Goal: Communication & Community: Answer question/provide support

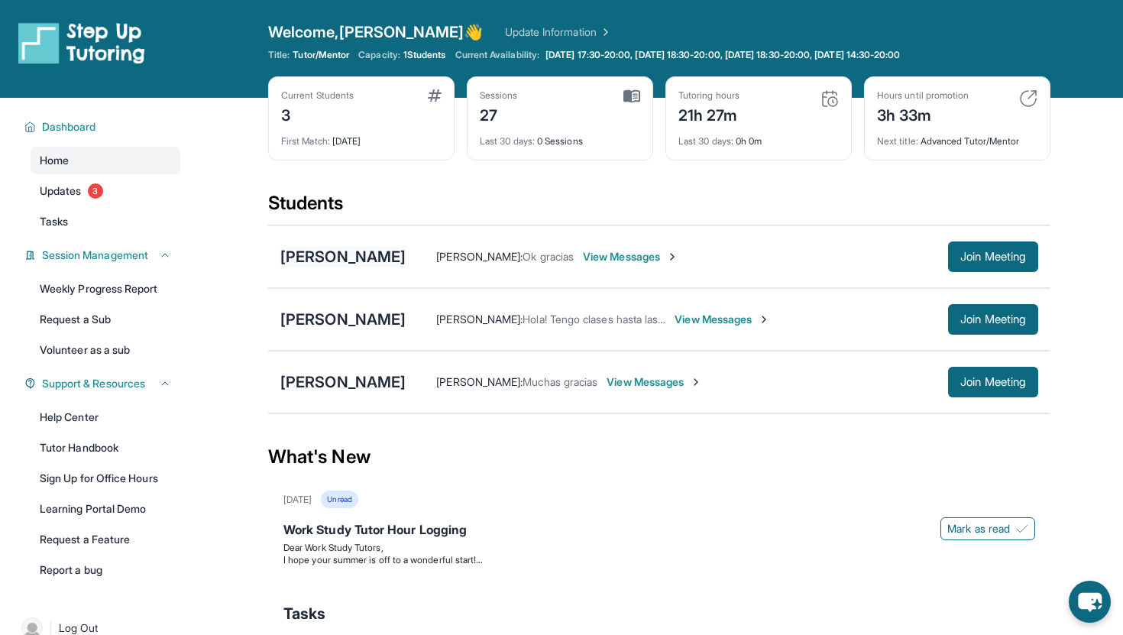
click at [358, 251] on div "[PERSON_NAME]" at bounding box center [342, 256] width 125 height 21
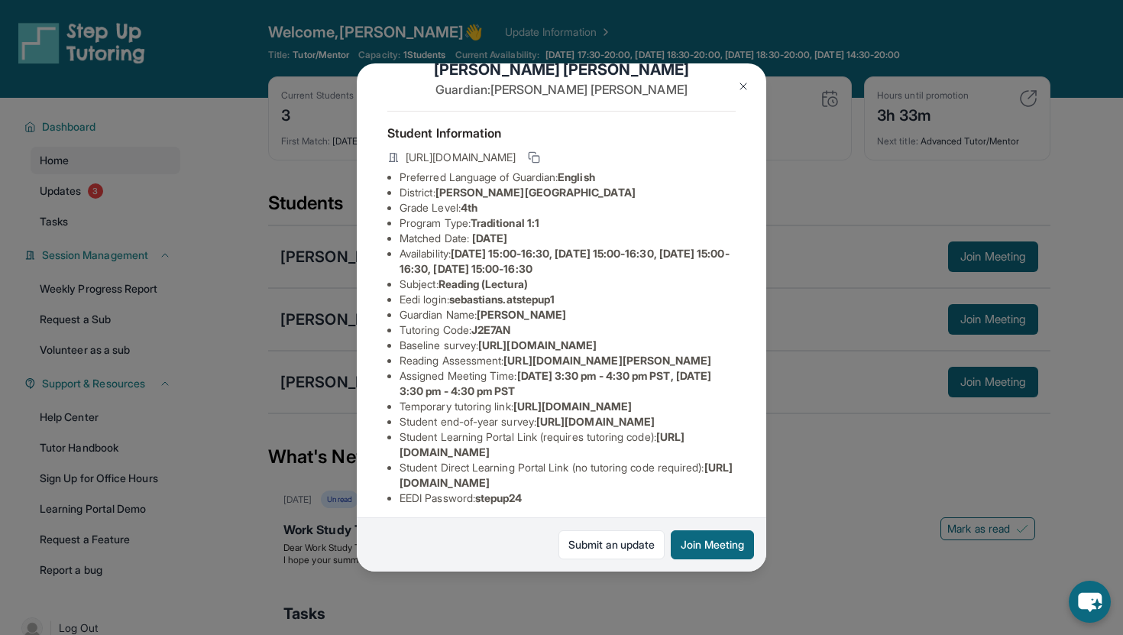
scroll to position [43, 0]
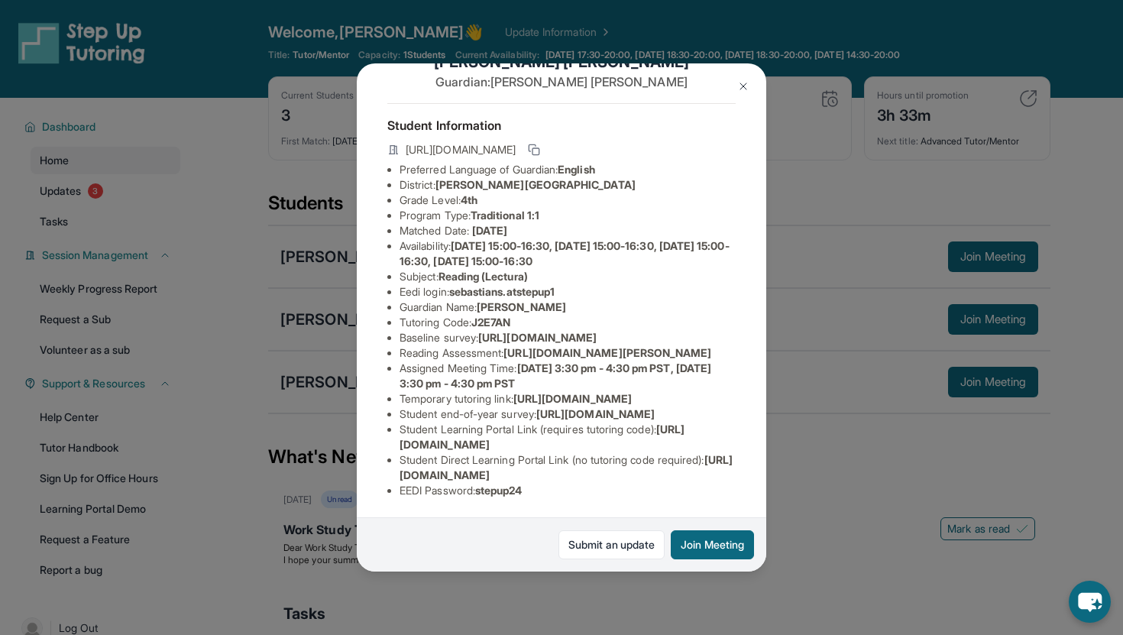
click at [743, 93] on button at bounding box center [743, 86] width 31 height 31
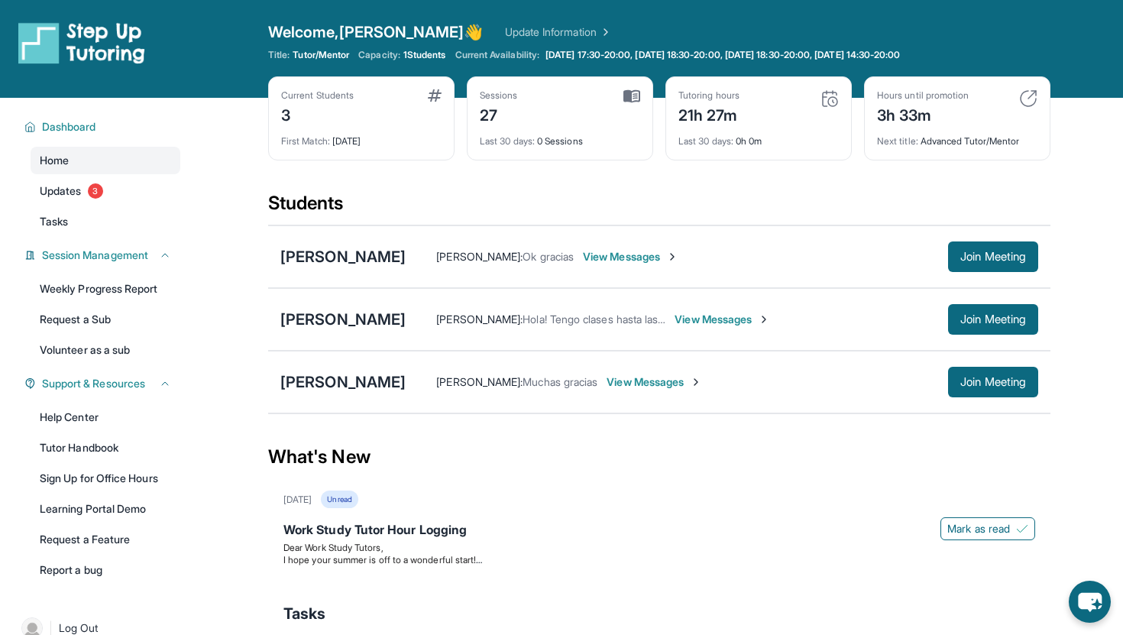
click at [653, 266] on div "[PERSON_NAME] : Ok gracias View Messages Join Meeting" at bounding box center [722, 256] width 633 height 31
click at [654, 261] on span "View Messages" at bounding box center [631, 256] width 96 height 15
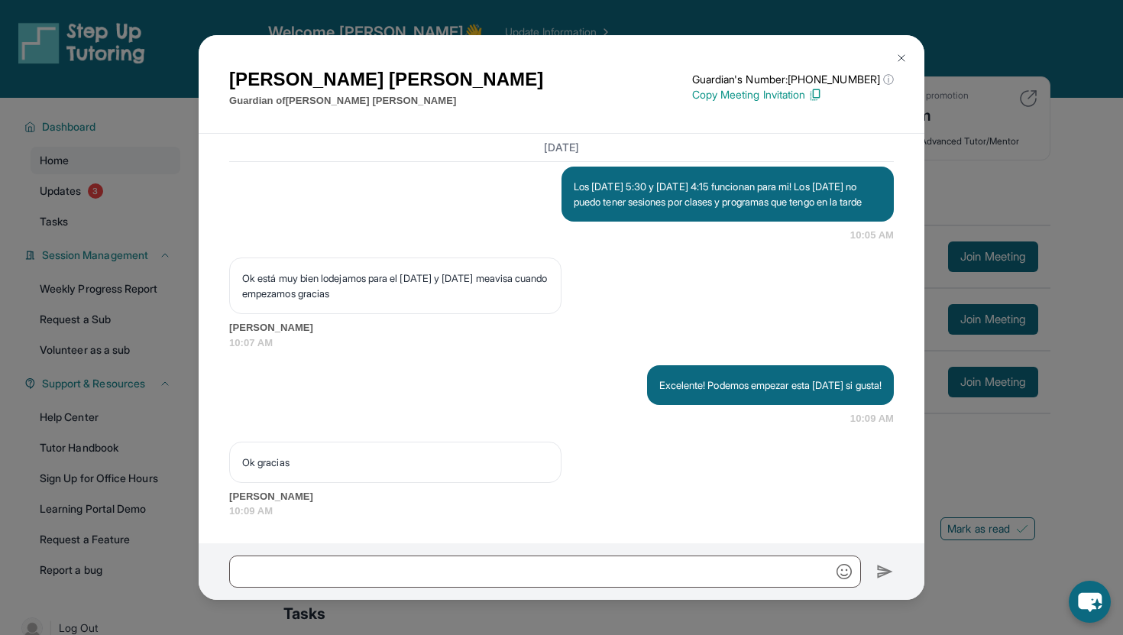
scroll to position [2829, 0]
click at [905, 53] on img at bounding box center [901, 58] width 12 height 12
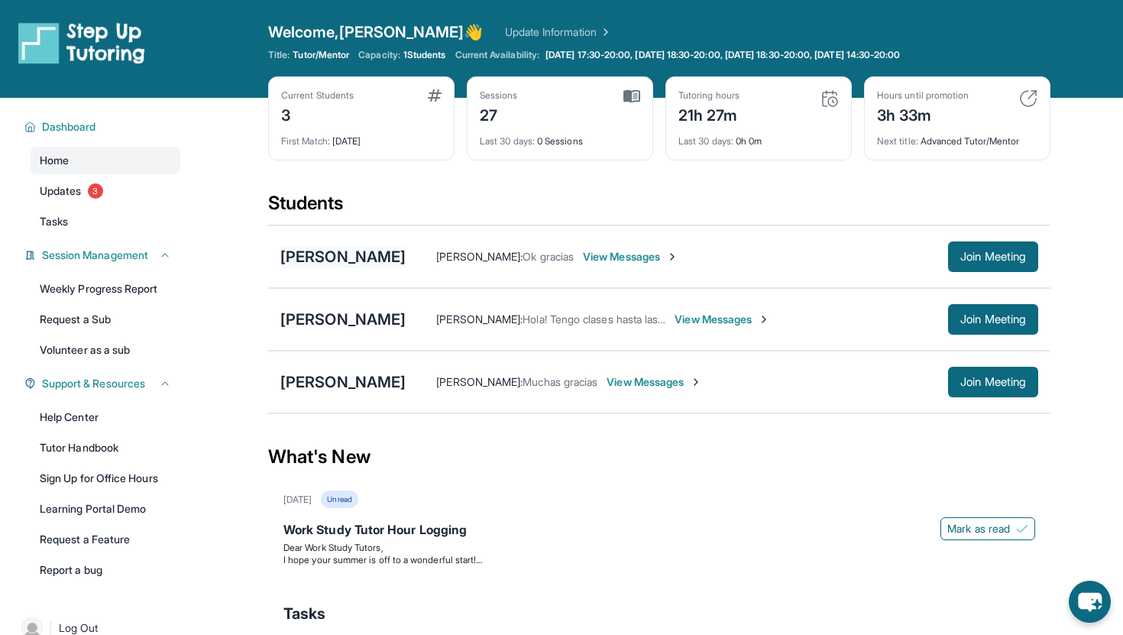
click at [366, 261] on div "[PERSON_NAME]" at bounding box center [342, 256] width 125 height 21
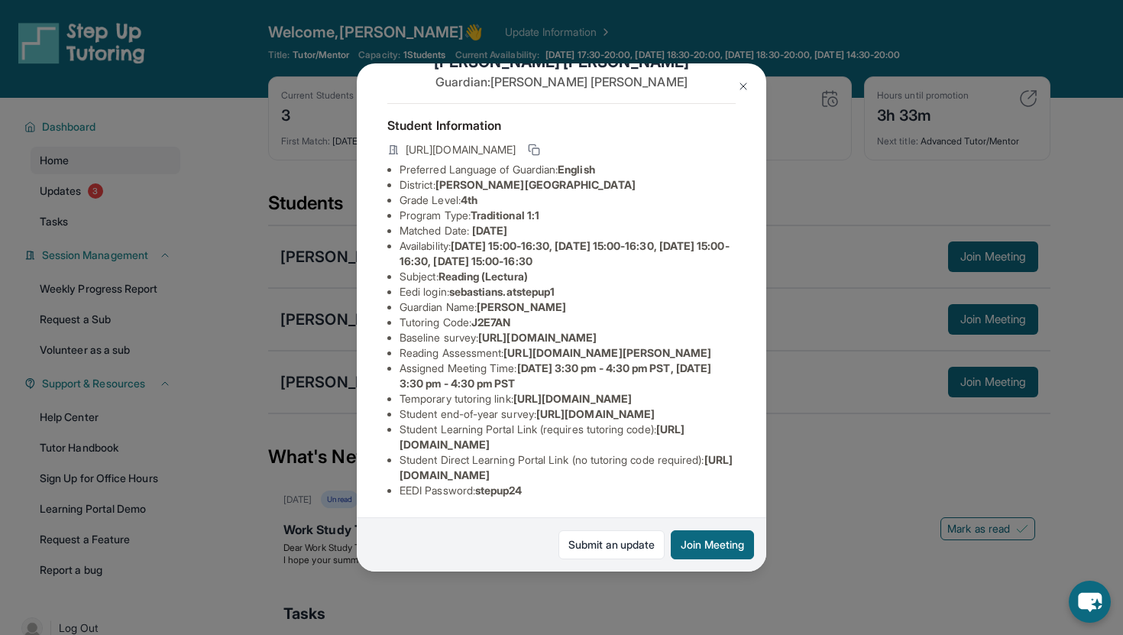
scroll to position [96, 539]
drag, startPoint x: 400, startPoint y: 296, endPoint x: 771, endPoint y: 329, distance: 372.0
click at [771, 329] on div "[PERSON_NAME] Guardian: [PERSON_NAME] Student Information [URL][DOMAIN_NAME] Pr…" at bounding box center [561, 317] width 1123 height 635
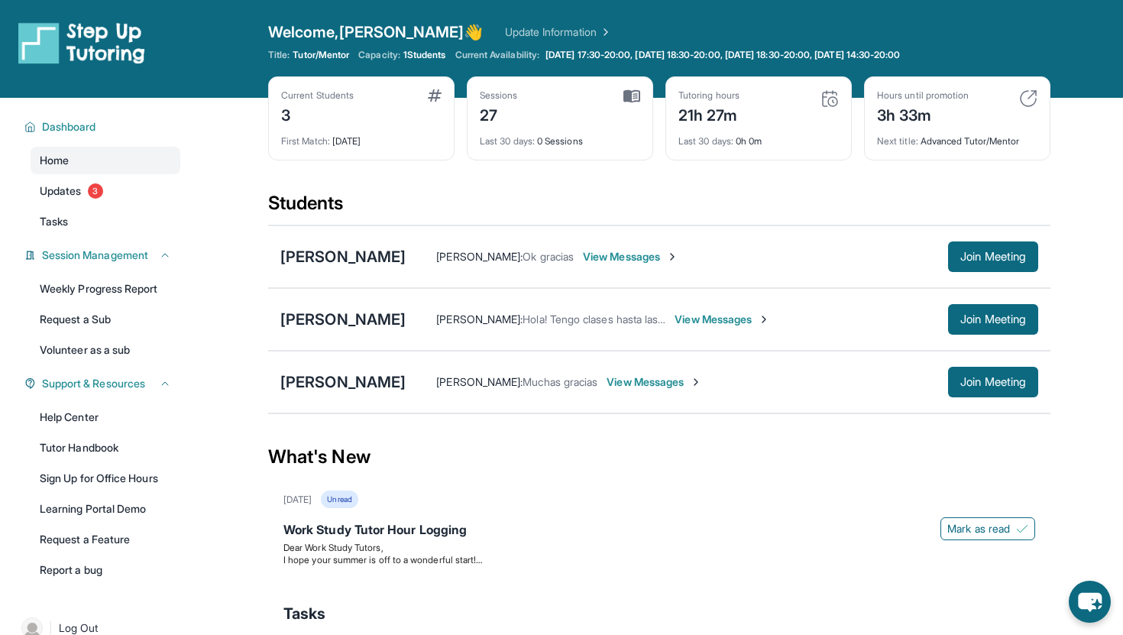
copy span "[URL][DOMAIN_NAME]"
click at [384, 260] on div "[PERSON_NAME]" at bounding box center [342, 256] width 125 height 21
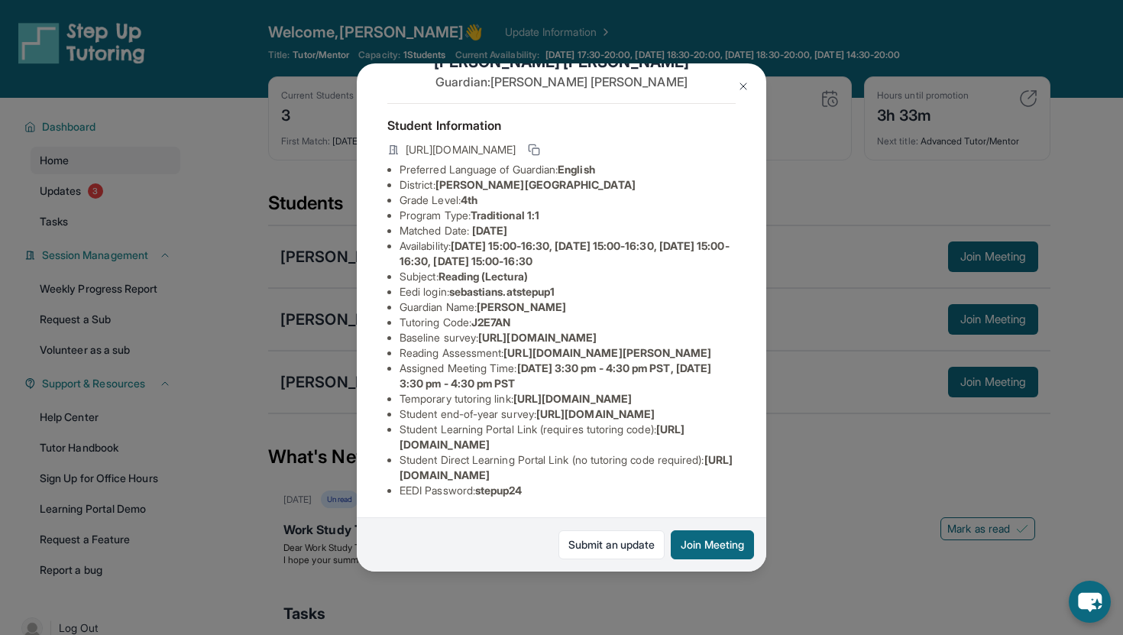
scroll to position [111, 539]
drag, startPoint x: 397, startPoint y: 282, endPoint x: 786, endPoint y: 313, distance: 390.9
click at [786, 313] on div "[PERSON_NAME] Guardian: [PERSON_NAME] Student Information [URL][DOMAIN_NAME] Pr…" at bounding box center [561, 317] width 1123 height 635
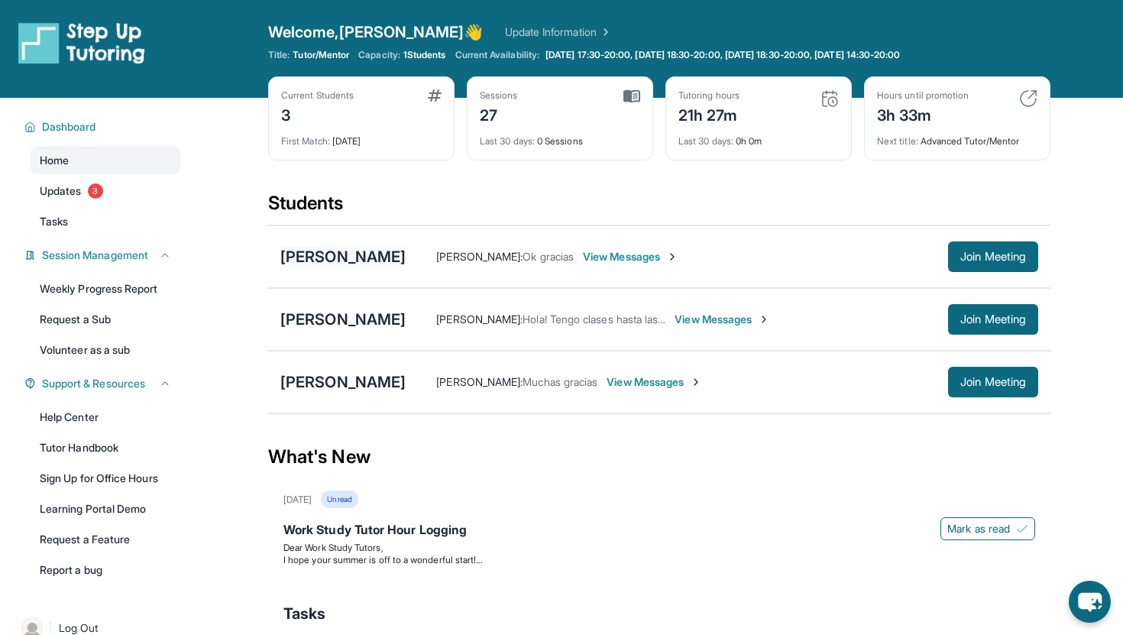
click at [358, 252] on div "[PERSON_NAME]" at bounding box center [342, 256] width 125 height 21
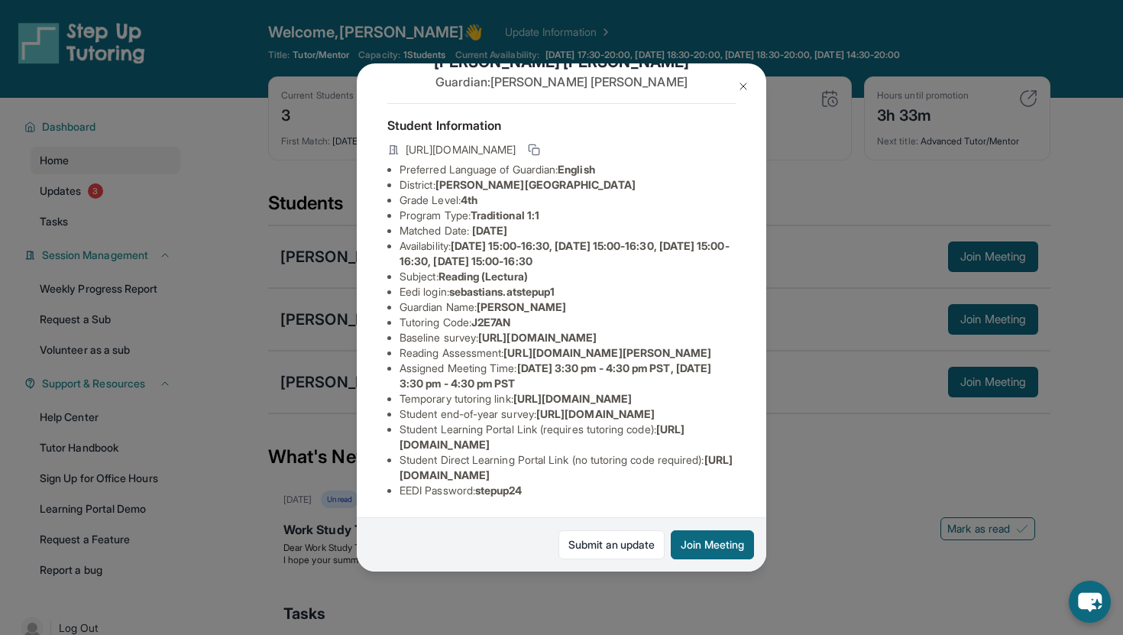
scroll to position [73, 539]
drag, startPoint x: 674, startPoint y: 346, endPoint x: 351, endPoint y: 338, distance: 323.3
click at [349, 338] on div "[PERSON_NAME] Guardian: [PERSON_NAME] Student Information [URL][DOMAIN_NAME] Pr…" at bounding box center [561, 317] width 1123 height 635
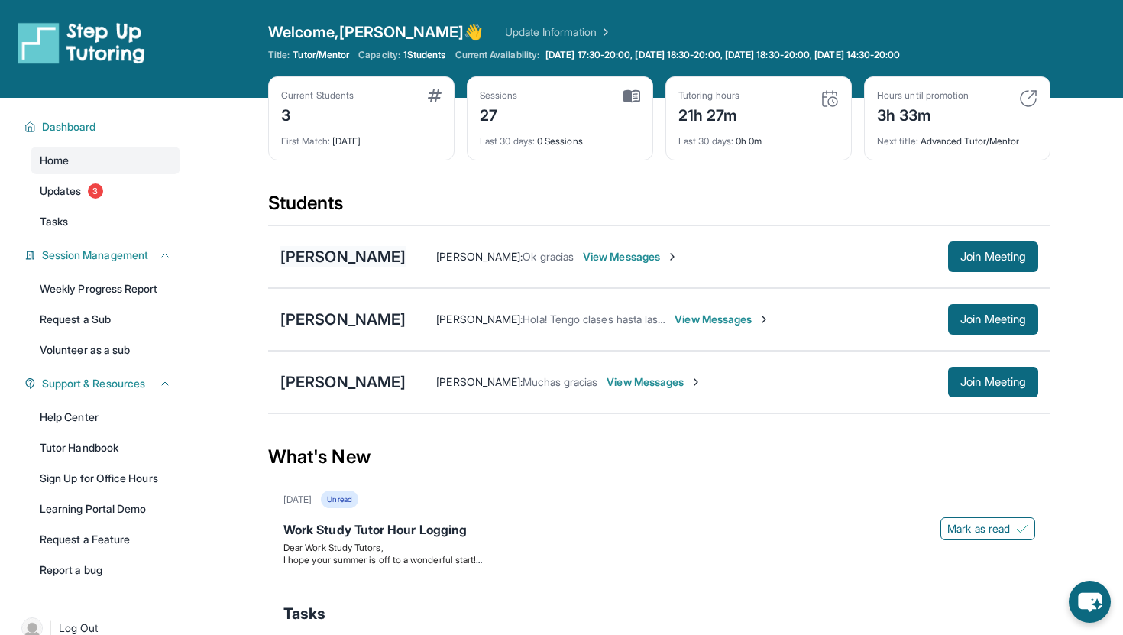
click at [342, 255] on div "[PERSON_NAME]" at bounding box center [342, 256] width 125 height 21
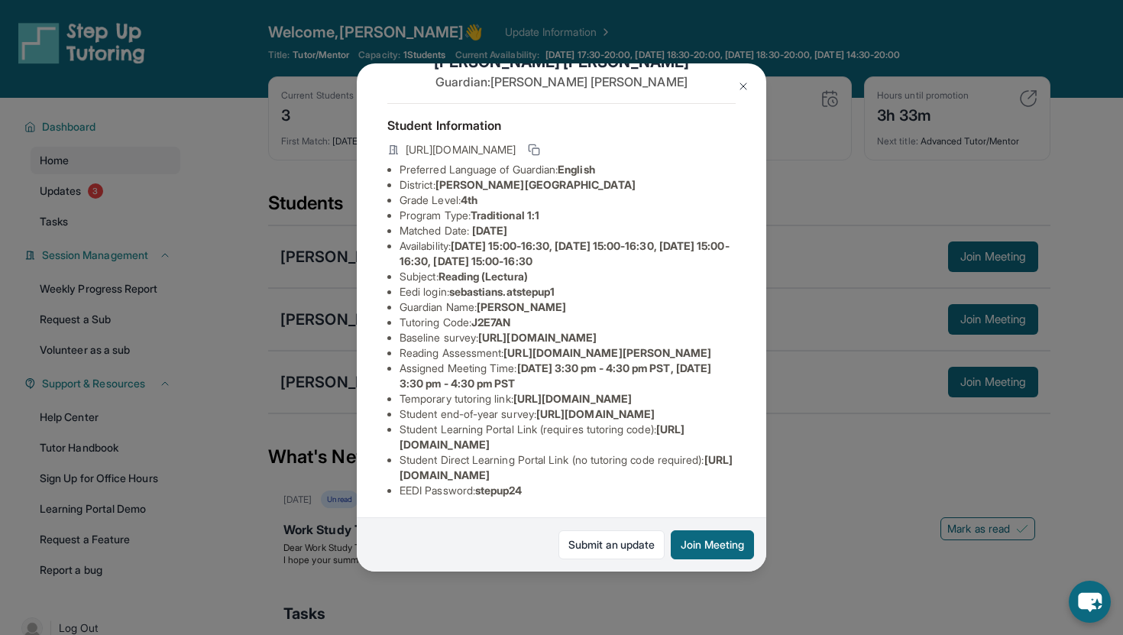
scroll to position [128, 0]
drag, startPoint x: 401, startPoint y: 269, endPoint x: 402, endPoint y: 315, distance: 45.8
click at [402, 315] on ul "Preferred Language of Guardian: English District: [PERSON_NAME] Unified School …" at bounding box center [561, 330] width 348 height 336
copy span "[URL][DOMAIN_NAME]"
click at [550, 361] on span "[DATE] 3:30 pm - 4:30 pm PST, [DATE] 3:30 pm - 4:30 pm PST" at bounding box center [556, 375] width 312 height 28
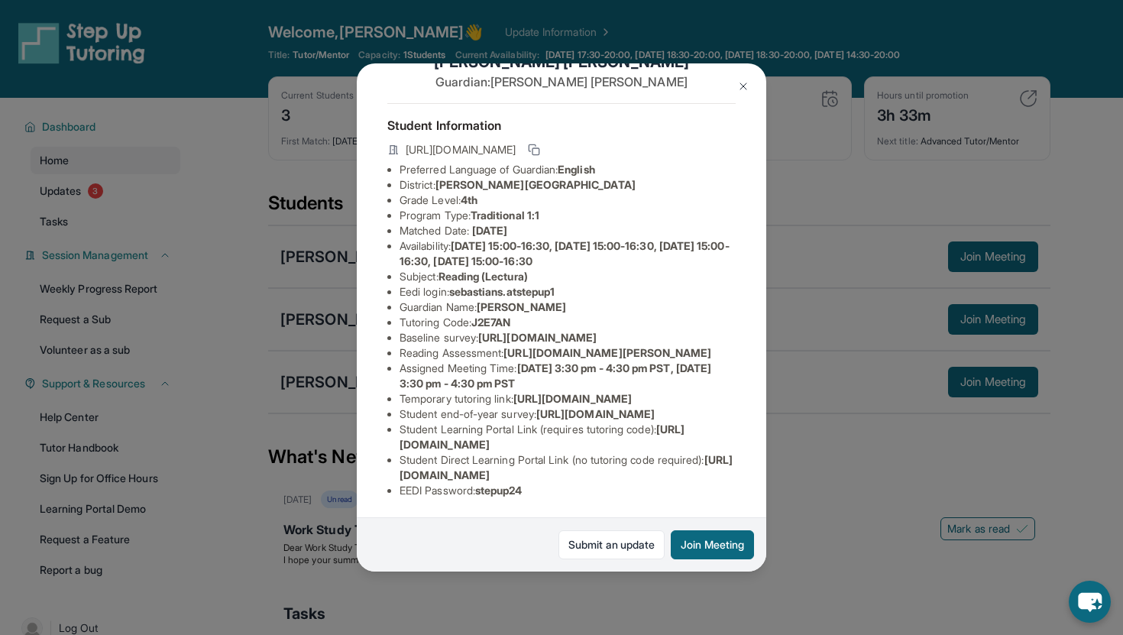
scroll to position [149, 0]
drag, startPoint x: 513, startPoint y: 293, endPoint x: 744, endPoint y: 306, distance: 231.9
click at [711, 346] on span "[URL][DOMAIN_NAME][PERSON_NAME]" at bounding box center [608, 352] width 208 height 13
copy span "[URL][DOMAIN_NAME][PERSON_NAME]"
click at [513, 392] on span "[URL][DOMAIN_NAME]" at bounding box center [572, 398] width 118 height 13
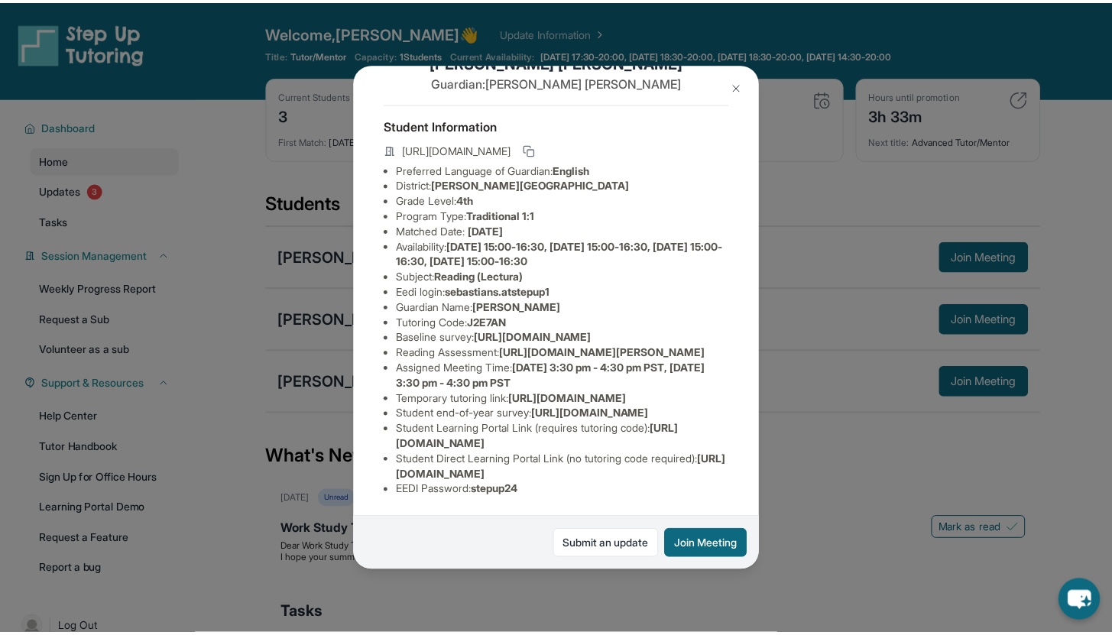
scroll to position [196, 0]
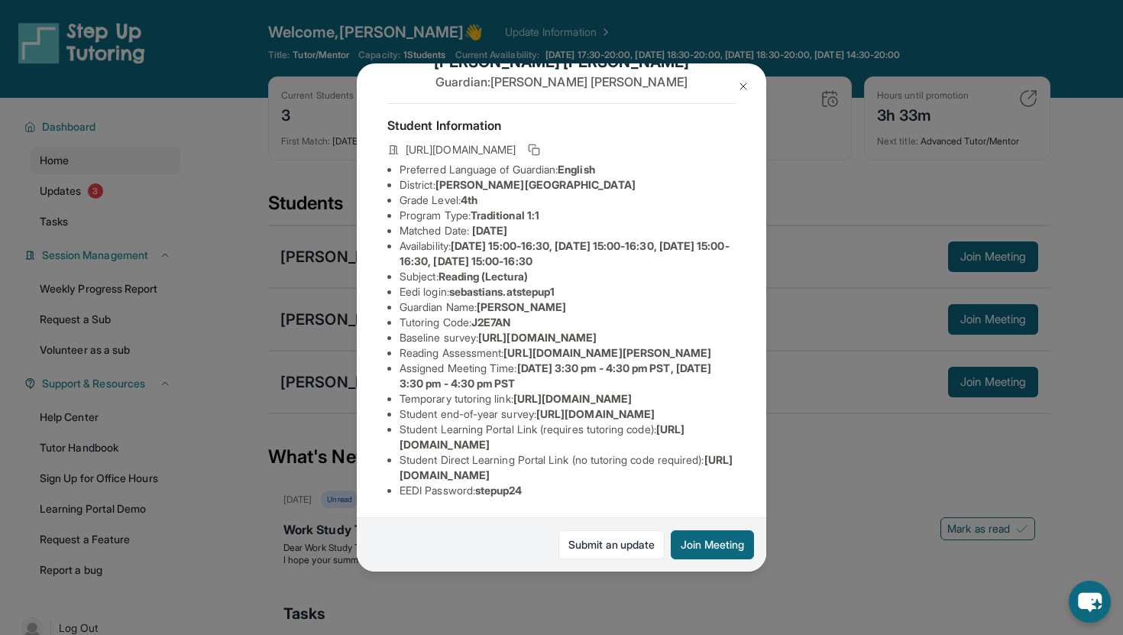
click at [749, 83] on img at bounding box center [743, 86] width 12 height 12
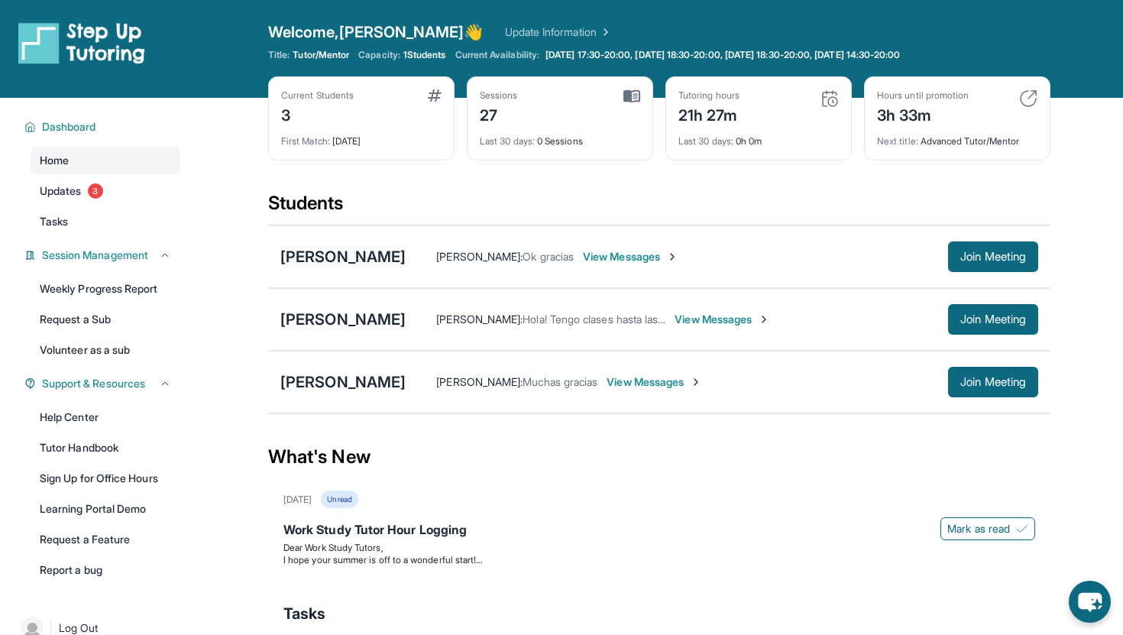
click at [391, 253] on div "[PERSON_NAME]" at bounding box center [342, 256] width 125 height 21
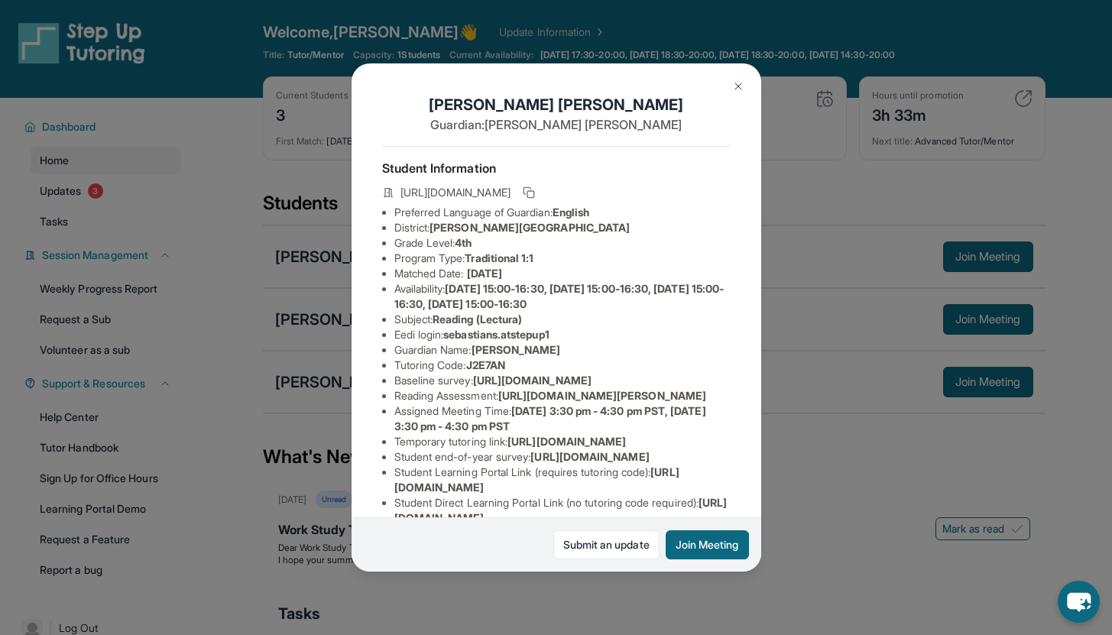
click at [735, 91] on img at bounding box center [738, 86] width 12 height 12
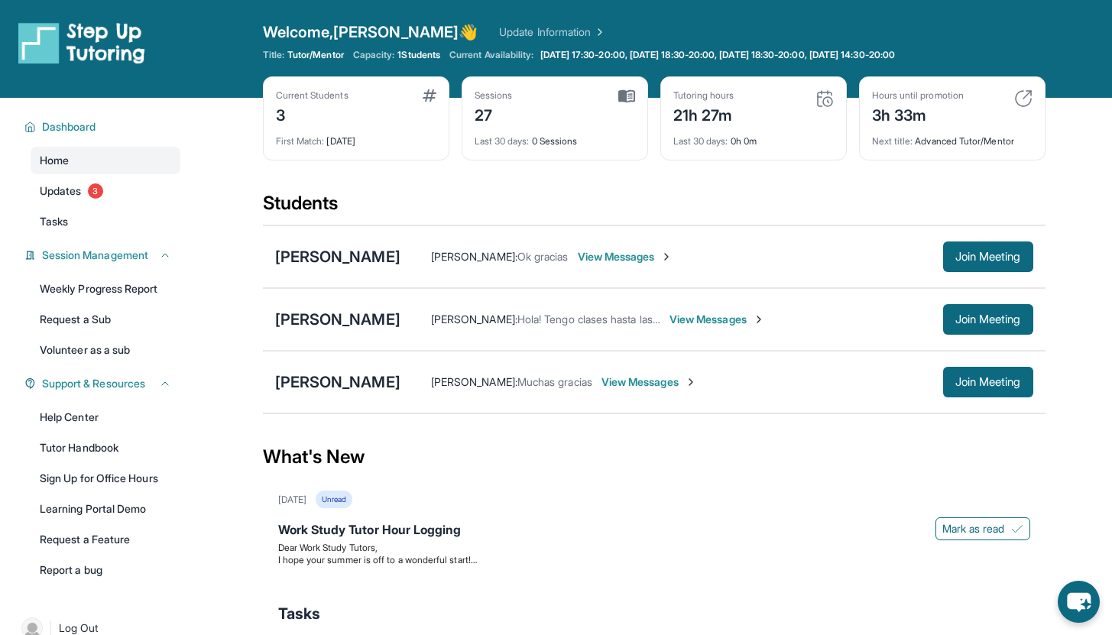
click at [783, 206] on div "Students" at bounding box center [654, 208] width 782 height 34
click at [491, 184] on div "Current Students 3 First Match : [DATE] Sessions 27 Last 30 days : 0 Sessions T…" at bounding box center [654, 133] width 782 height 115
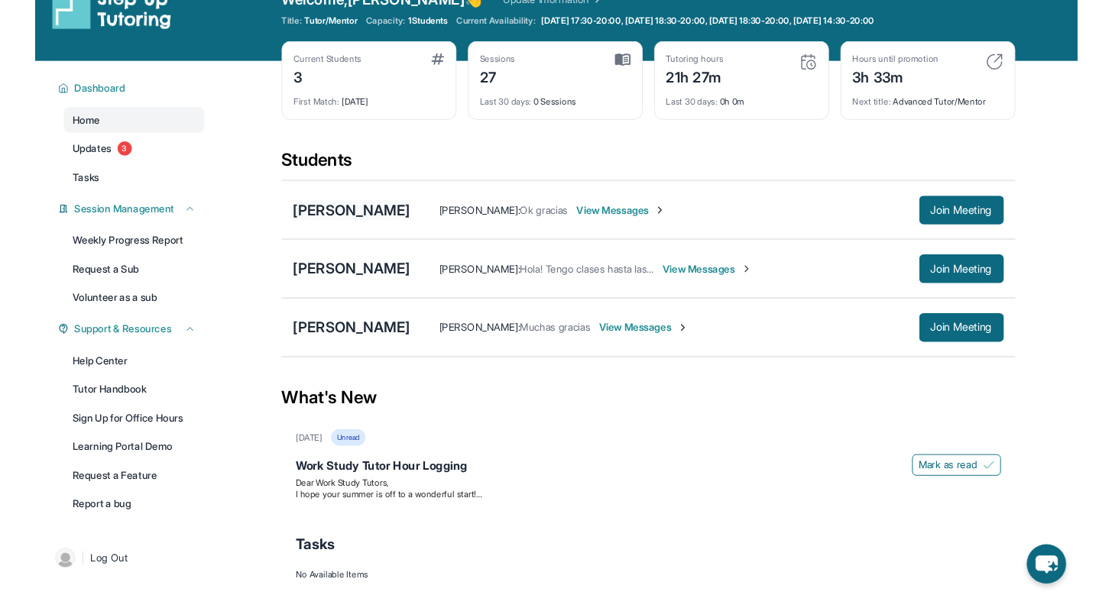
scroll to position [0, 0]
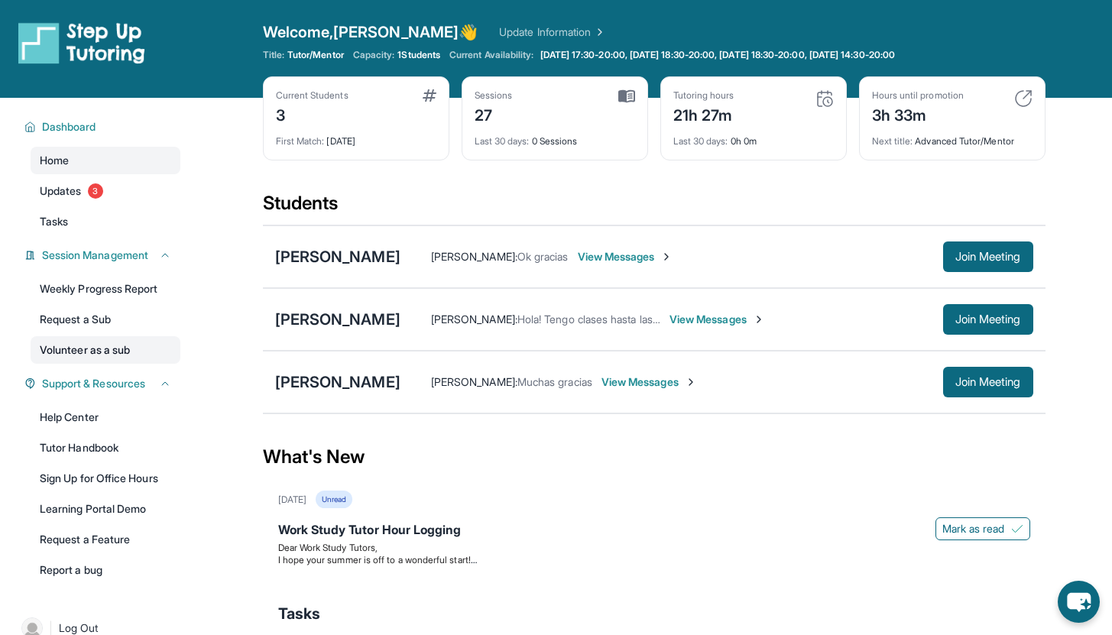
click at [99, 340] on link "Volunteer as a sub" at bounding box center [106, 350] width 150 height 28
click at [377, 54] on span "Capacity:" at bounding box center [374, 55] width 42 height 12
click at [980, 265] on button "Join Meeting" at bounding box center [988, 256] width 90 height 31
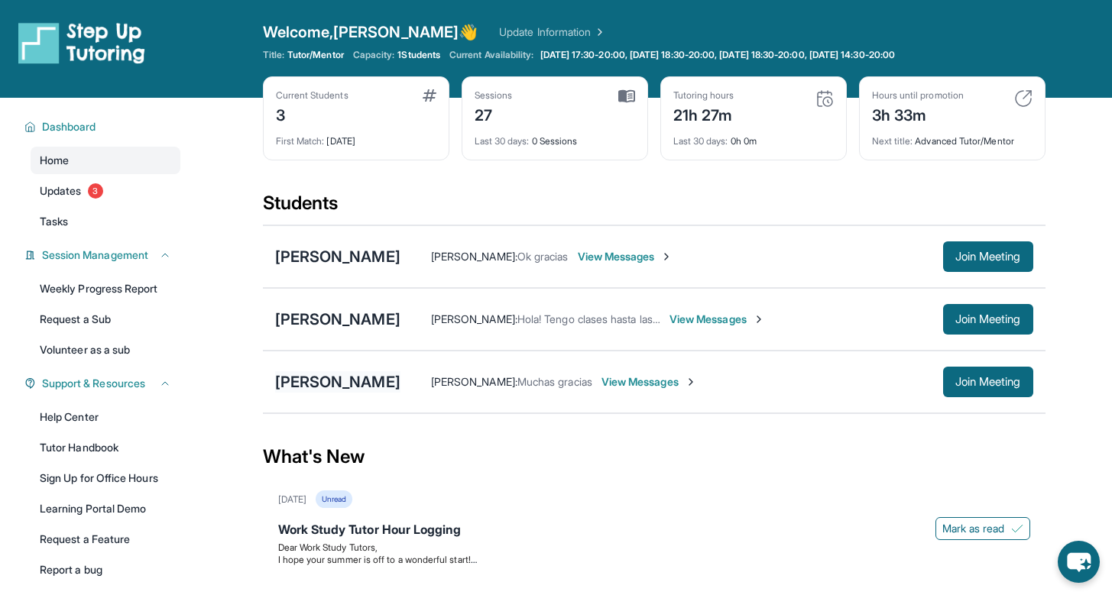
click at [364, 384] on div "[PERSON_NAME]" at bounding box center [337, 381] width 125 height 21
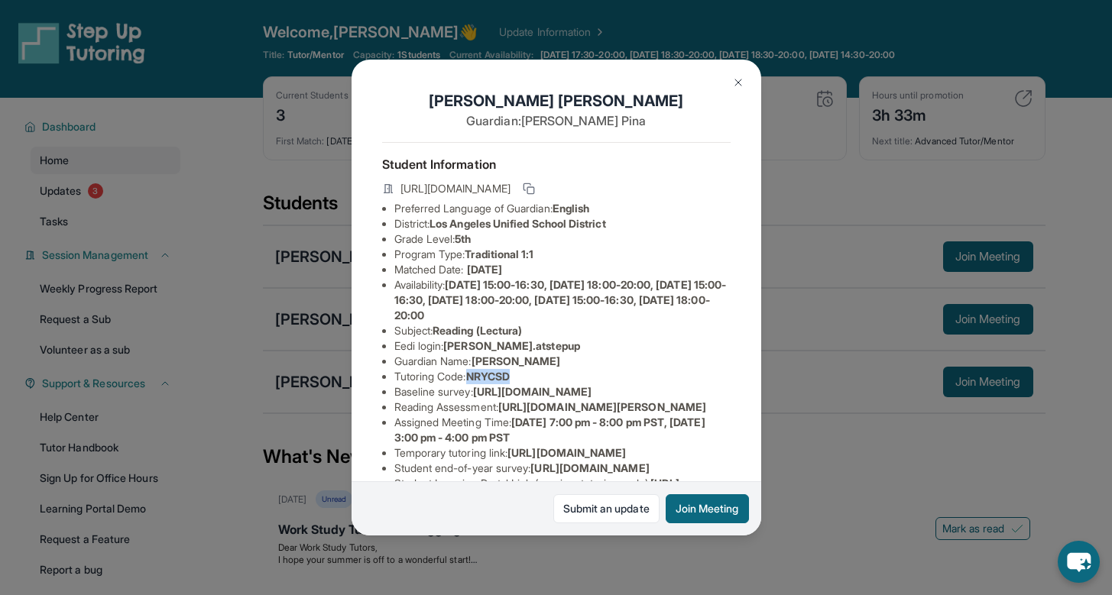
drag, startPoint x: 476, startPoint y: 386, endPoint x: 539, endPoint y: 385, distance: 63.4
click at [540, 384] on li "Tutoring Code : NRYCSD" at bounding box center [562, 376] width 336 height 15
copy span "NRYCSD"
click at [539, 384] on li "Tutoring Code : NRYCSD" at bounding box center [562, 376] width 336 height 15
